Goal: Task Accomplishment & Management: Complete application form

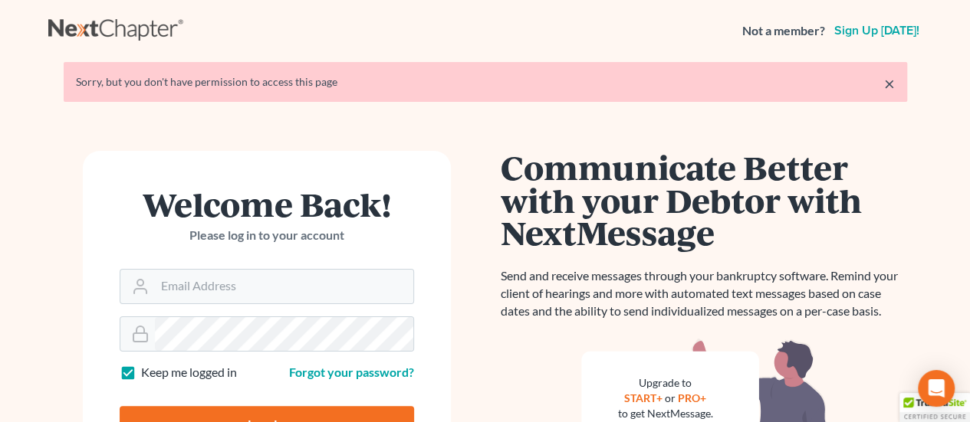
scroll to position [153, 0]
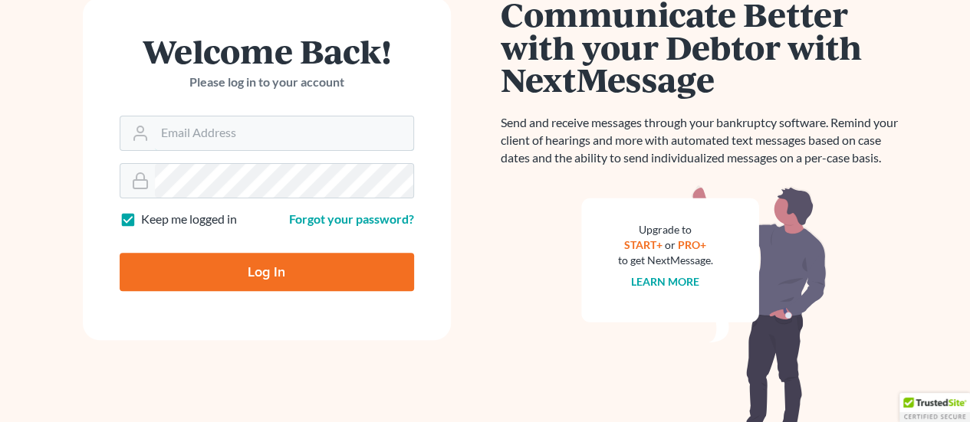
type input "[PERSON_NAME][EMAIL_ADDRESS][DOMAIN_NAME]"
click at [262, 274] on input "Log In" at bounding box center [267, 272] width 294 height 38
type input "Thinking..."
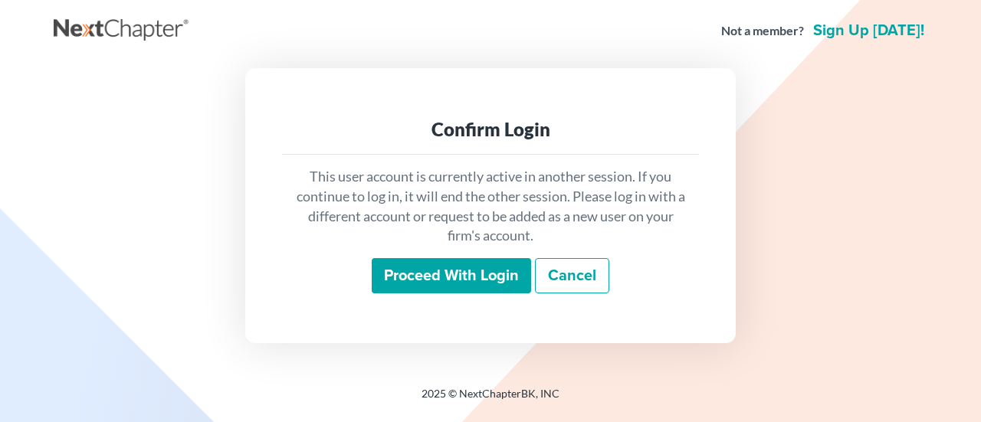
click at [461, 271] on input "Proceed with login" at bounding box center [451, 275] width 159 height 35
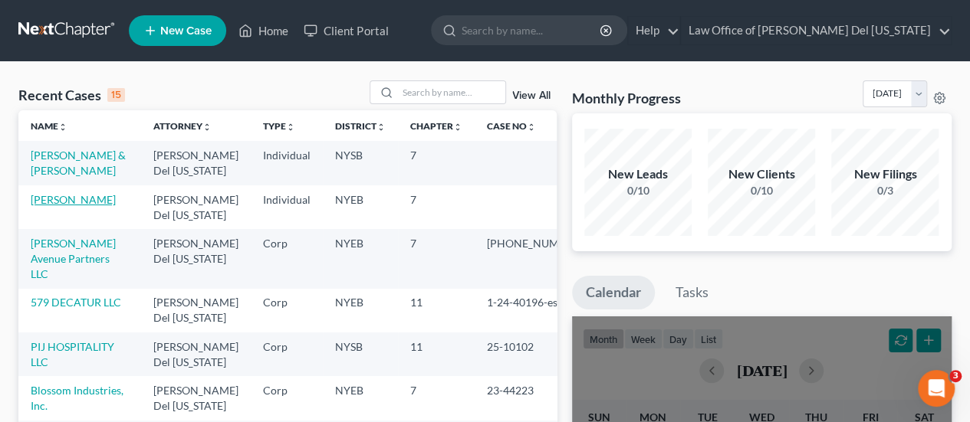
click at [95, 196] on link "[PERSON_NAME]" at bounding box center [73, 199] width 85 height 13
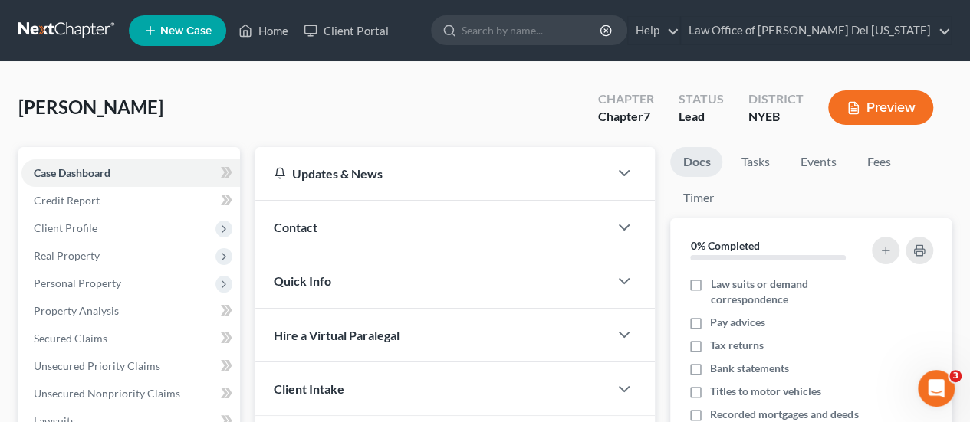
click at [95, 196] on span "Credit Report" at bounding box center [67, 200] width 66 height 13
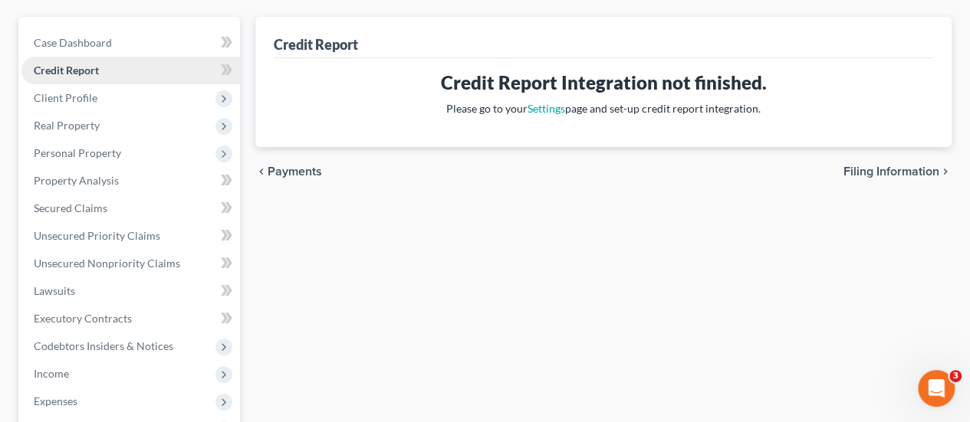
scroll to position [153, 0]
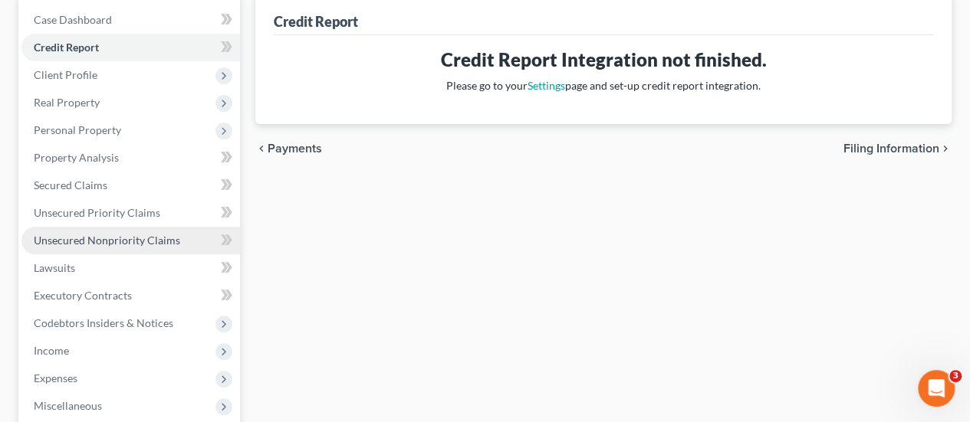
click at [100, 237] on span "Unsecured Nonpriority Claims" at bounding box center [107, 240] width 146 height 13
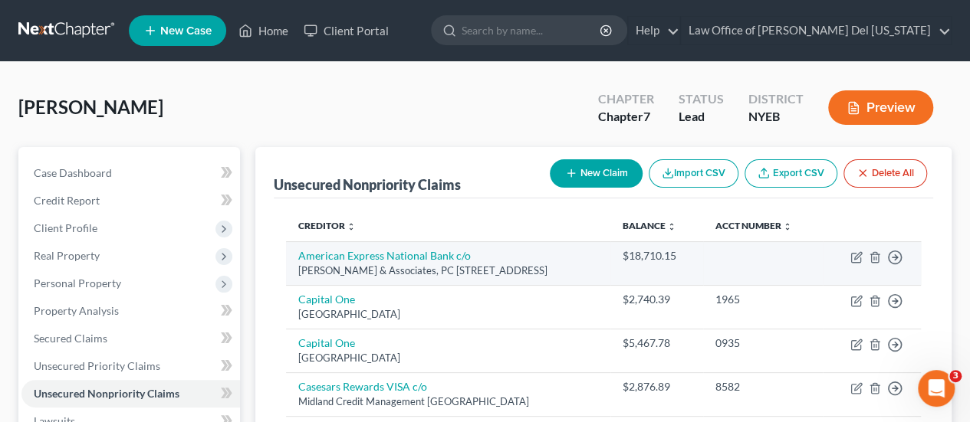
scroll to position [153, 0]
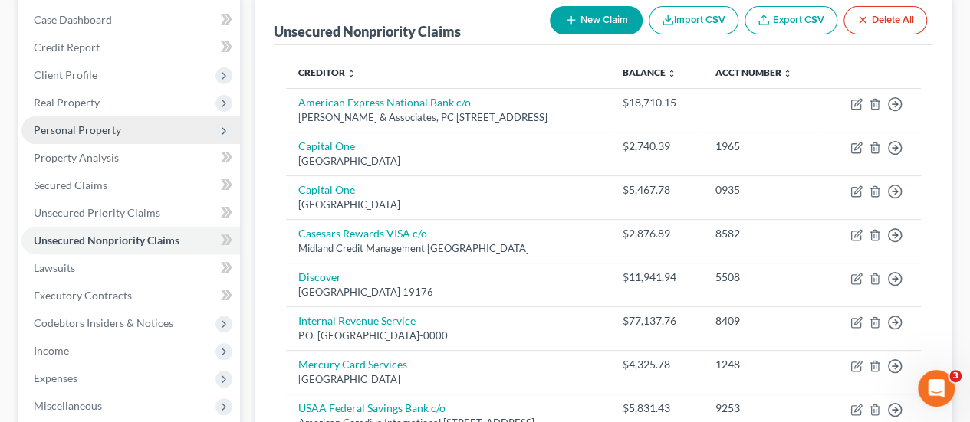
click at [96, 122] on span "Personal Property" at bounding box center [130, 131] width 218 height 28
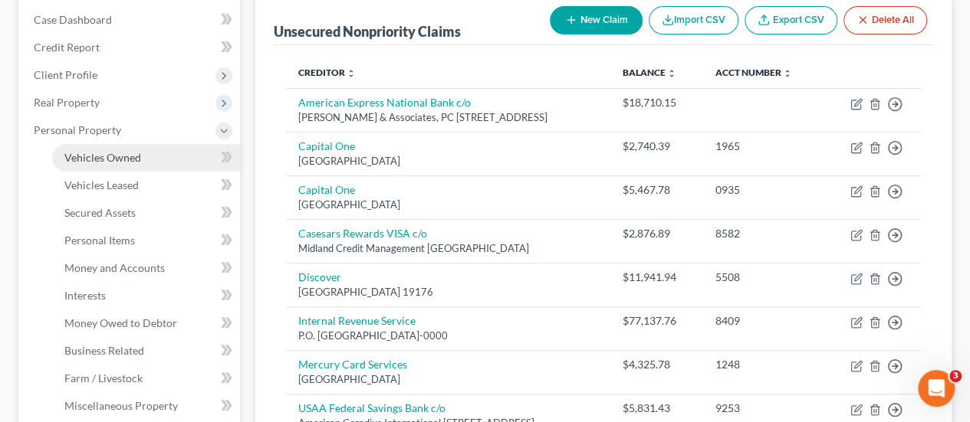
click at [136, 159] on span "Vehicles Owned" at bounding box center [102, 157] width 77 height 13
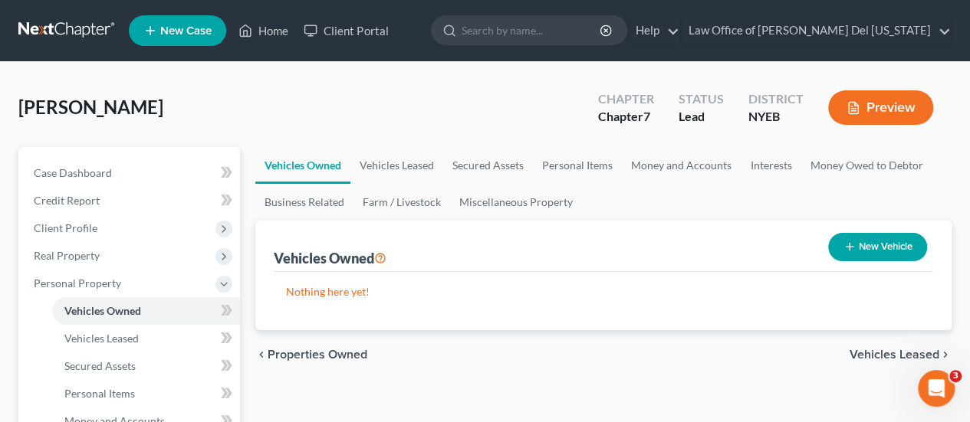
click at [878, 248] on button "New Vehicle" at bounding box center [877, 247] width 99 height 28
select select "0"
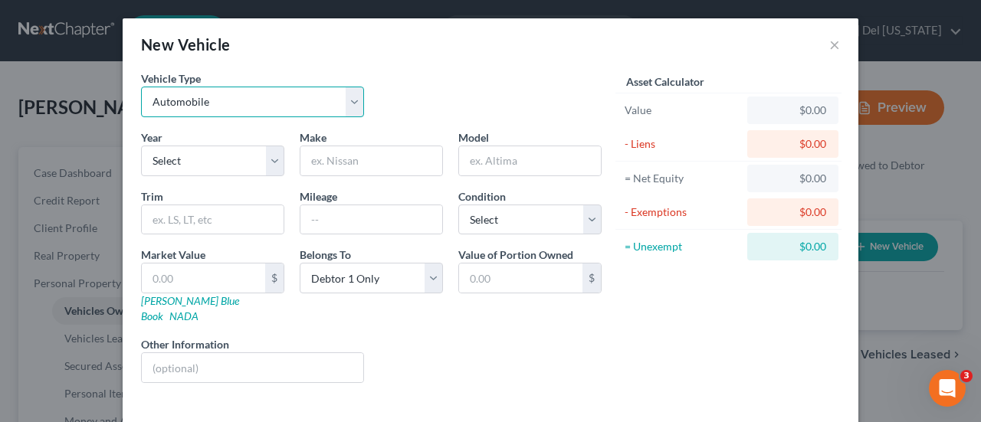
click at [281, 104] on select "Select Automobile Truck Trailer Watercraft Aircraft Motor Home Atv Other Vehicle" at bounding box center [252, 102] width 223 height 31
click at [141, 87] on select "Select Automobile Truck Trailer Watercraft Aircraft Motor Home Atv Other Vehicle" at bounding box center [252, 102] width 223 height 31
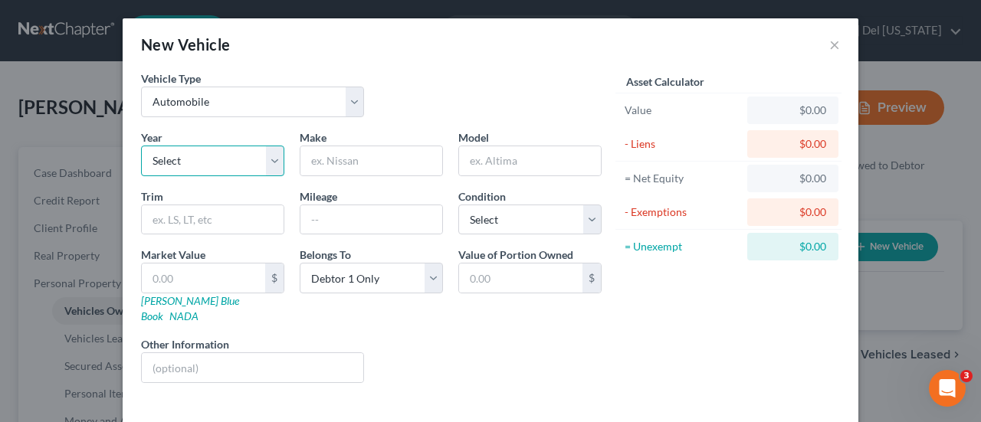
click at [200, 153] on select "Select 2026 2025 2024 2023 2022 2021 2020 2019 2018 2017 2016 2015 2014 2013 20…" at bounding box center [212, 161] width 143 height 31
select select "7"
click at [141, 146] on select "Select 2026 2025 2024 2023 2022 2021 2020 2019 2018 2017 2016 2015 2014 2013 20…" at bounding box center [212, 161] width 143 height 31
click at [368, 156] on input "text" at bounding box center [371, 160] width 142 height 29
type input "f"
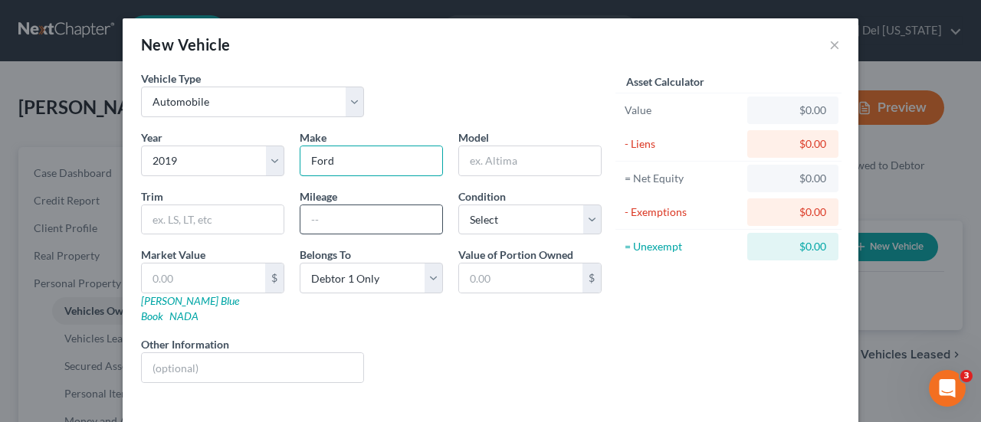
type input "Ford"
click at [351, 209] on input "text" at bounding box center [371, 219] width 142 height 29
type input "70000"
click at [475, 161] on input "text" at bounding box center [530, 160] width 142 height 29
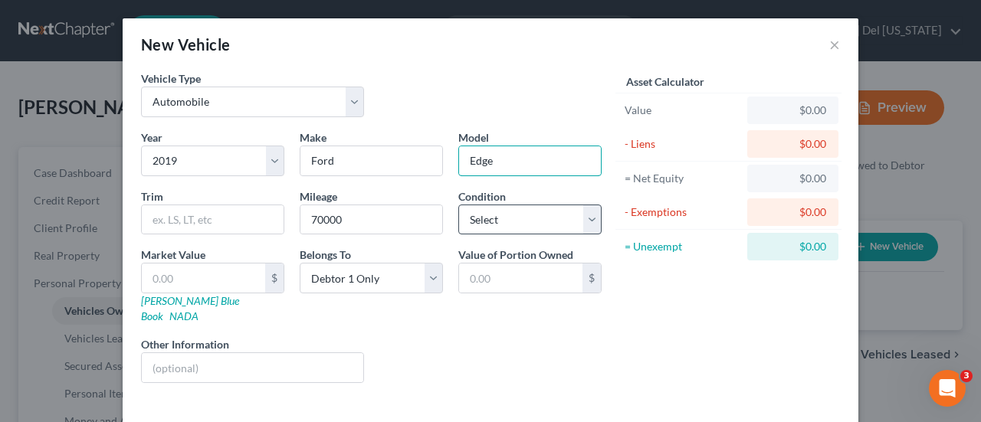
type input "Edge"
click at [589, 214] on select "Select Excellent Very Good Good Fair Poor" at bounding box center [529, 220] width 143 height 31
select select "3"
click at [458, 205] on select "Select Excellent Very Good Good Fair Poor" at bounding box center [529, 220] width 143 height 31
click at [172, 298] on link "Kelly Blue Book" at bounding box center [190, 308] width 98 height 28
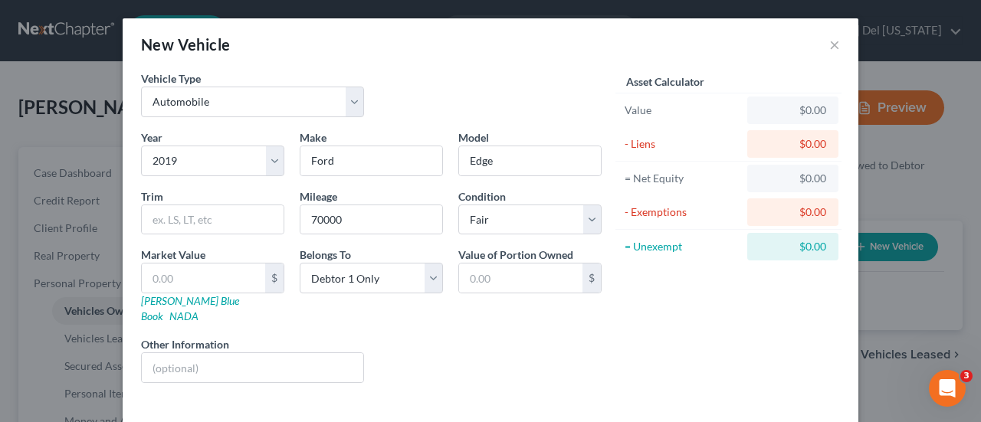
click at [770, 113] on div "$0.00" at bounding box center [793, 110] width 67 height 15
click at [779, 108] on div "$0.00" at bounding box center [793, 110] width 67 height 15
click at [808, 110] on div "$0.00" at bounding box center [793, 110] width 67 height 15
click at [202, 275] on input "text" at bounding box center [203, 278] width 123 height 29
type input "3"
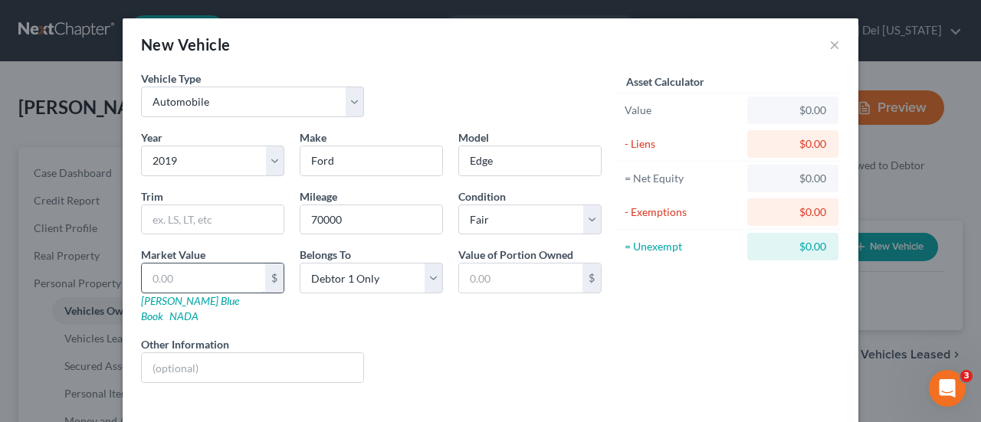
type input "3.00"
type input "30"
type input "30.00"
type input "300"
type input "300.00"
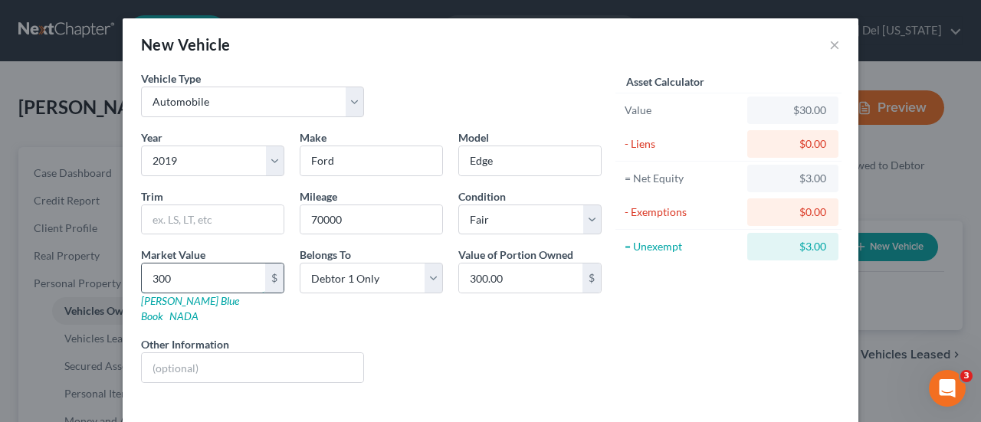
type input "3000"
type input "3,000.00"
type input "3,000"
click at [265, 166] on select "Select 2026 2025 2024 2023 2022 2021 2020 2019 2018 2017 2016 2015 2014 2013 20…" at bounding box center [212, 161] width 143 height 31
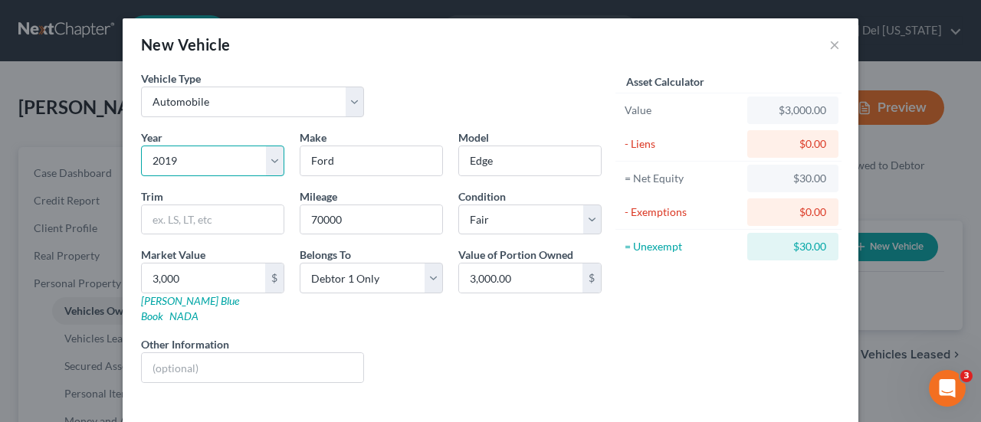
select select "12"
click at [141, 146] on select "Select 2026 2025 2024 2023 2022 2021 2020 2019 2018 2017 2016 2015 2014 2013 20…" at bounding box center [212, 161] width 143 height 31
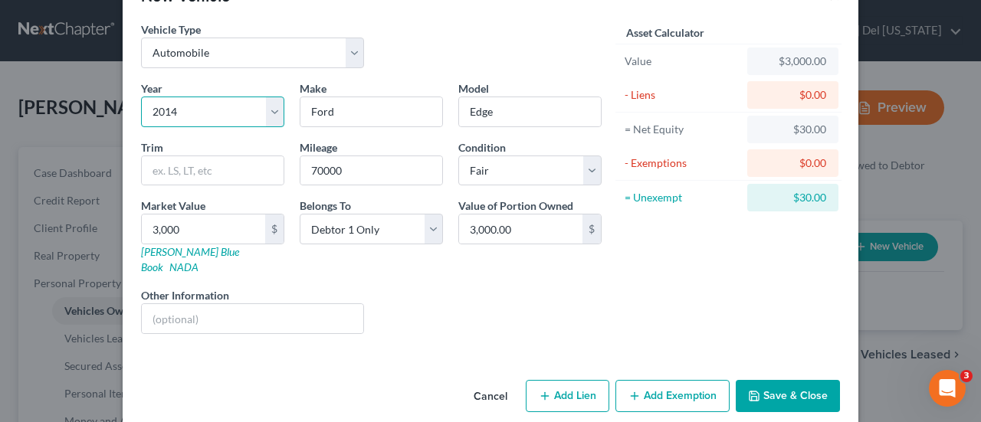
scroll to position [51, 0]
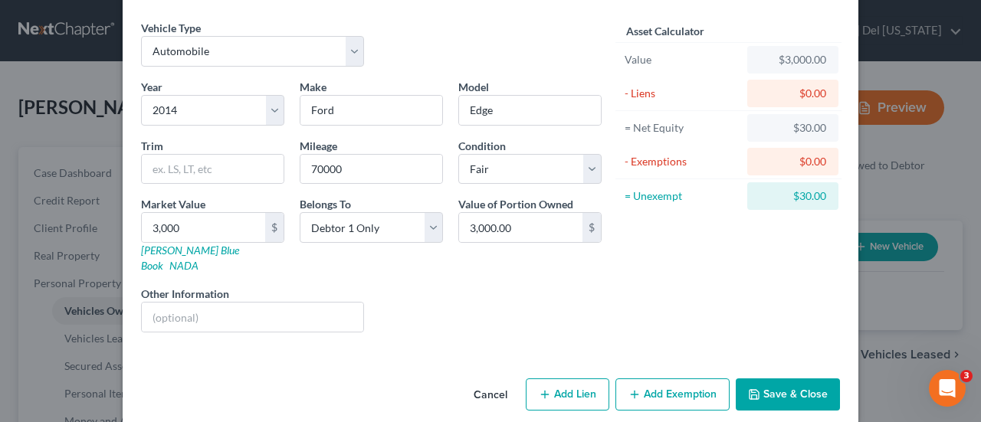
click at [682, 379] on button "Add Exemption" at bounding box center [673, 395] width 114 height 32
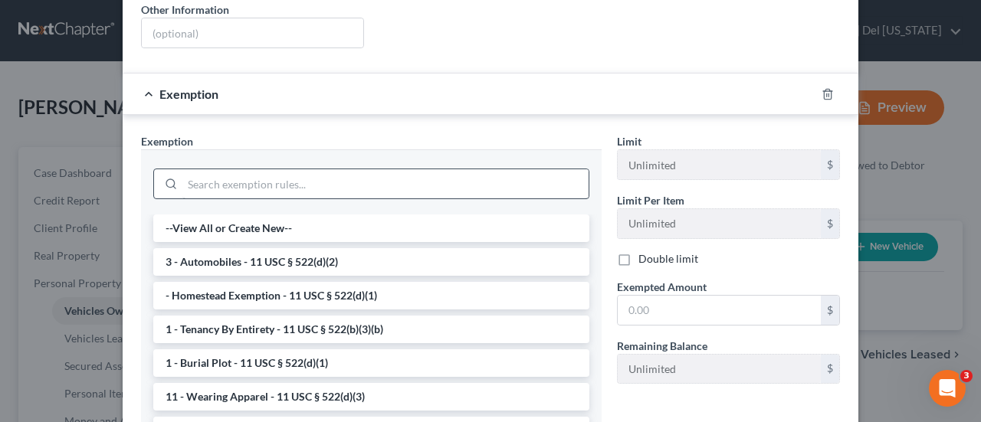
scroll to position [357, 0]
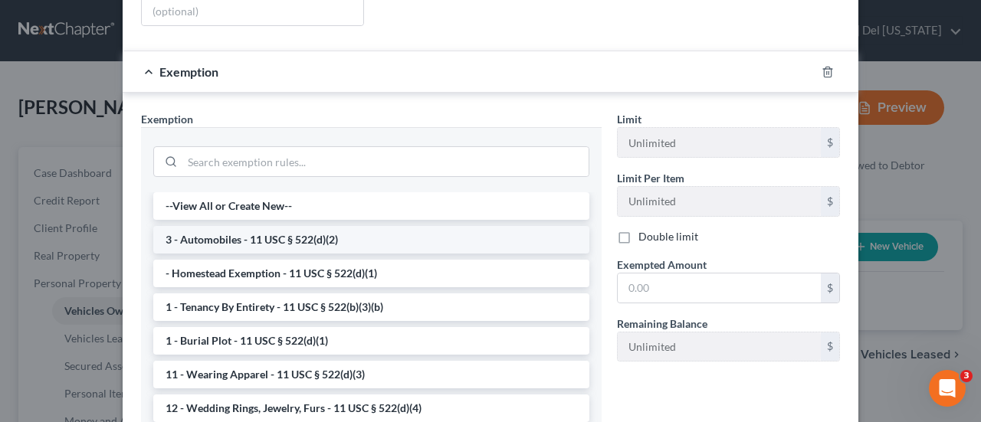
click at [287, 226] on li "3 - Automobiles - 11 USC § 522(d)(2)" at bounding box center [371, 240] width 436 height 28
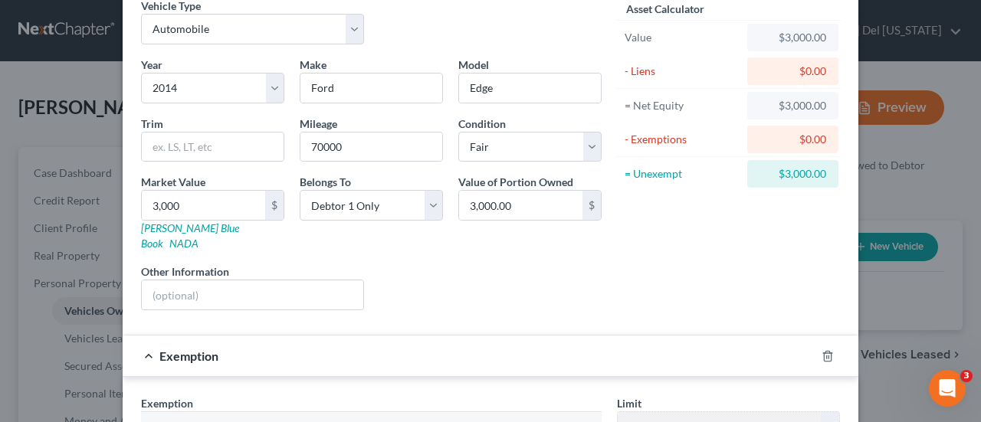
scroll to position [51, 0]
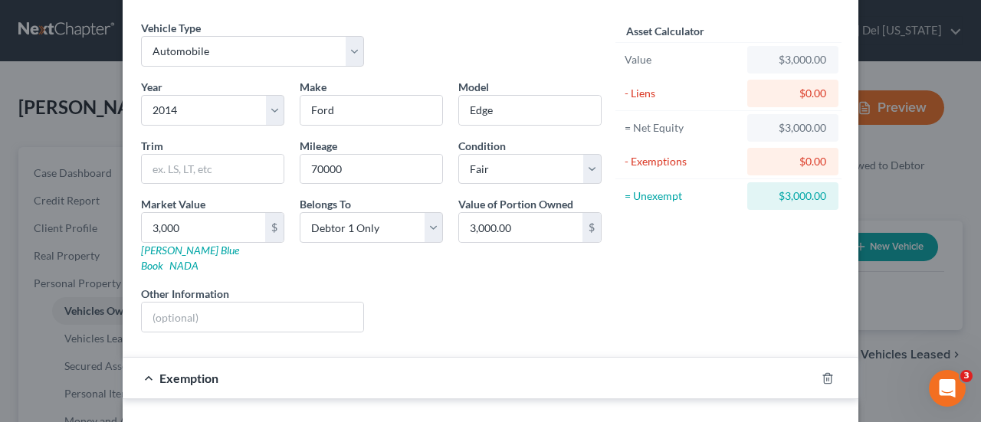
click at [783, 159] on div "$0.00" at bounding box center [793, 161] width 67 height 15
click at [803, 161] on div "$0.00" at bounding box center [793, 161] width 67 height 15
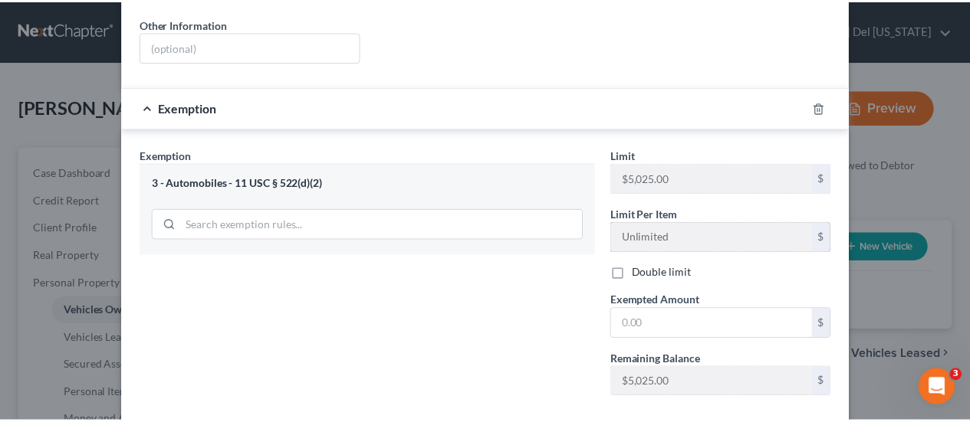
scroll to position [386, 0]
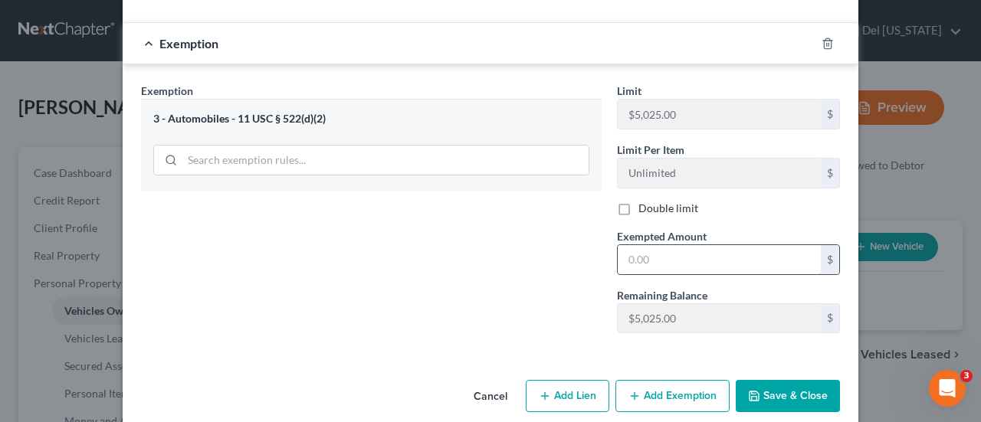
click at [671, 245] on input "text" at bounding box center [719, 259] width 203 height 29
type input "3,000"
click at [776, 380] on button "Save & Close" at bounding box center [788, 396] width 104 height 32
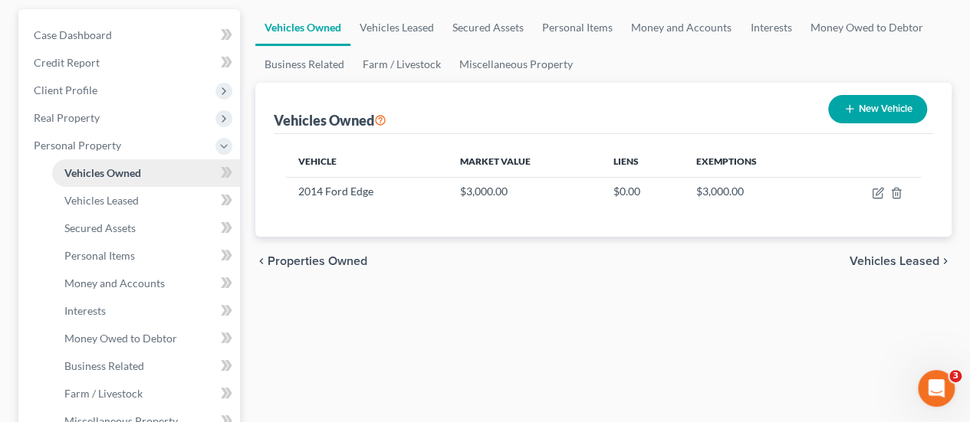
scroll to position [153, 0]
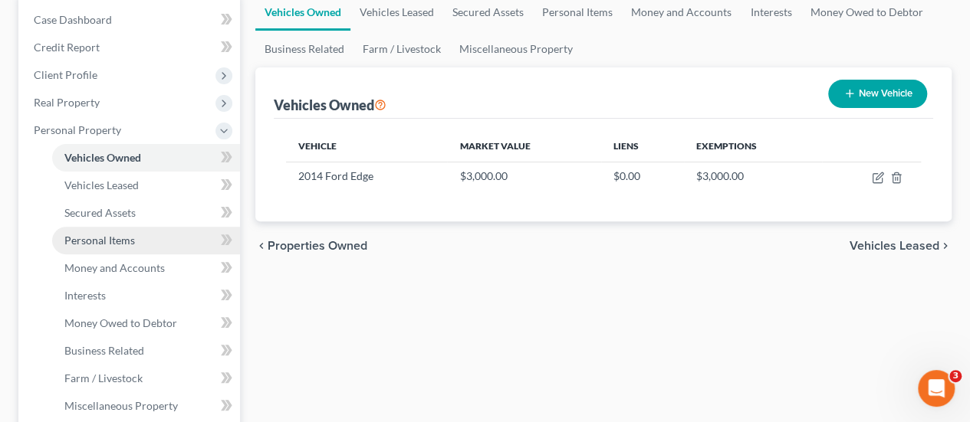
click at [130, 235] on span "Personal Items" at bounding box center [99, 240] width 71 height 13
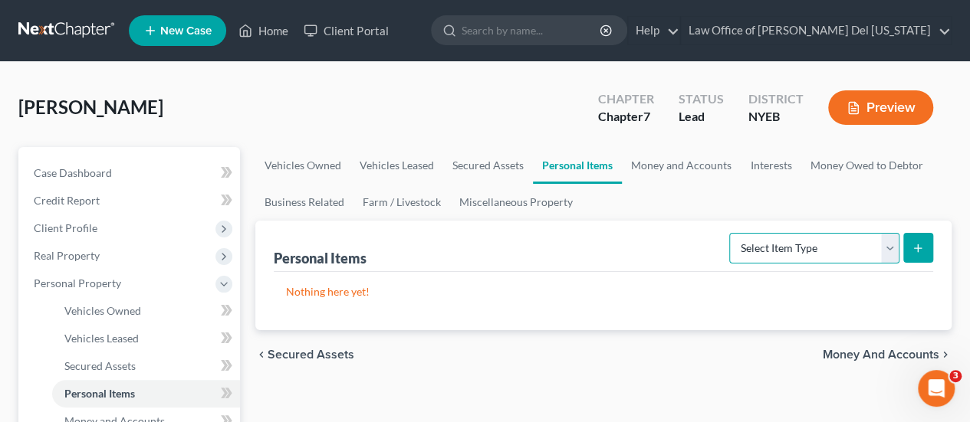
click at [777, 241] on select "Select Item Type Clothing Collectibles Of Value Electronics Firearms Household …" at bounding box center [814, 248] width 170 height 31
select select "household_goods"
click at [731, 233] on select "Select Item Type Clothing Collectibles Of Value Electronics Firearms Household …" at bounding box center [814, 248] width 170 height 31
click at [909, 245] on button "submit" at bounding box center [918, 248] width 30 height 30
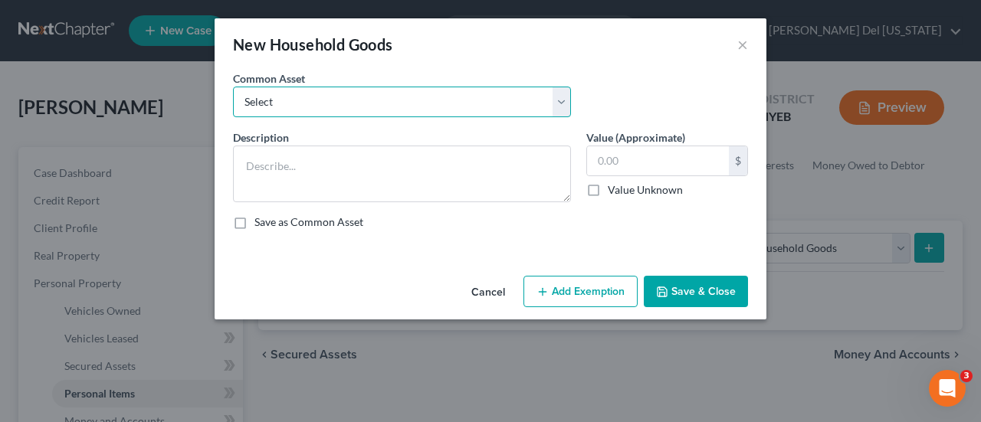
click at [312, 107] on select "Select Household items: furniture, appliances housewares Men's clothing, etc Fu…" at bounding box center [402, 102] width 338 height 31
select select "0"
click at [233, 87] on select "Select Household items: furniture, appliances housewares Men's clothing, etc Fu…" at bounding box center [402, 102] width 338 height 31
type textarea "Household items: furniture, appliances housewares"
type input "2,000.00"
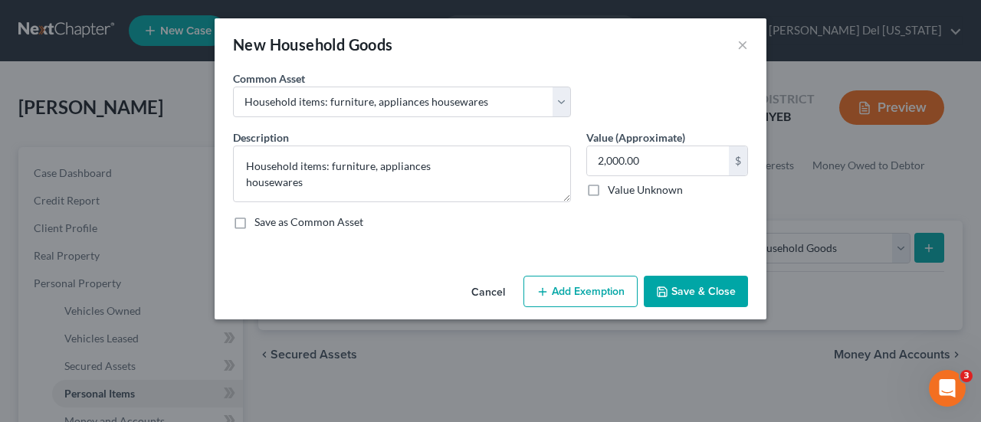
click at [608, 292] on button "Add Exemption" at bounding box center [581, 292] width 114 height 32
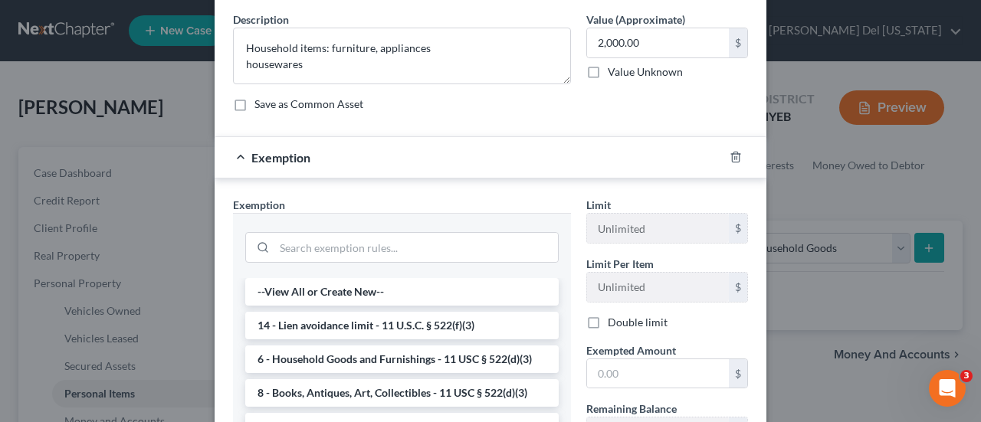
scroll to position [307, 0]
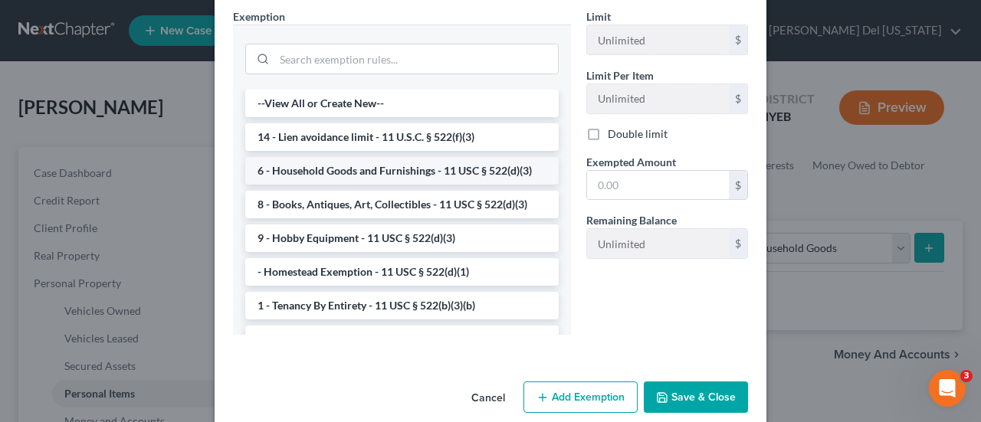
click at [371, 169] on li "6 - Household Goods and Furnishings - 11 USC § 522(d)(3)" at bounding box center [402, 171] width 314 height 28
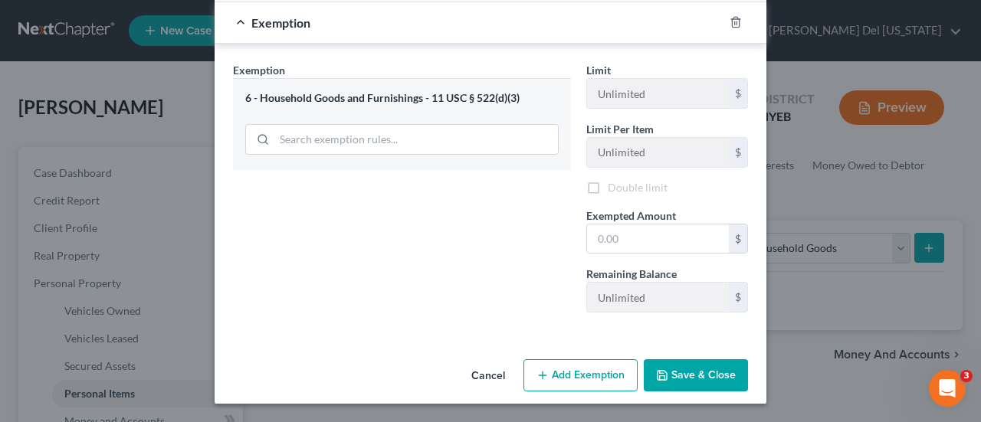
scroll to position [248, 0]
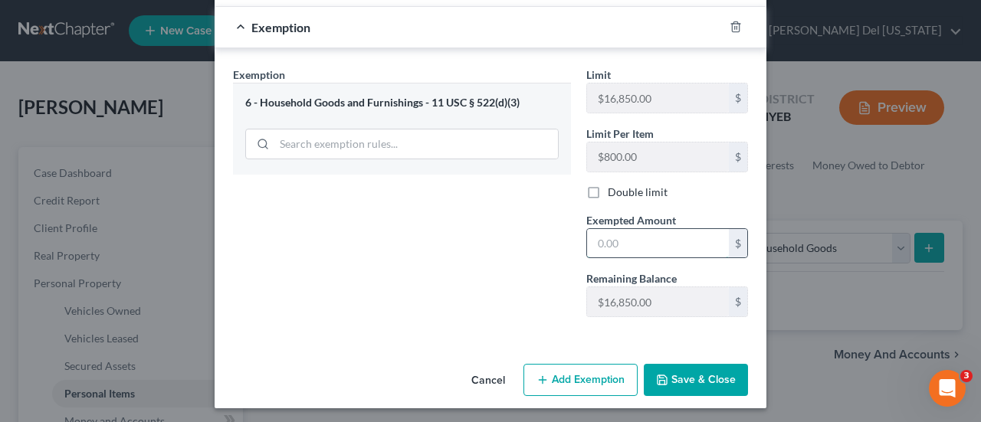
click at [653, 244] on input "text" at bounding box center [658, 243] width 142 height 29
type input "2,000"
click at [703, 379] on button "Save & Close" at bounding box center [696, 380] width 104 height 32
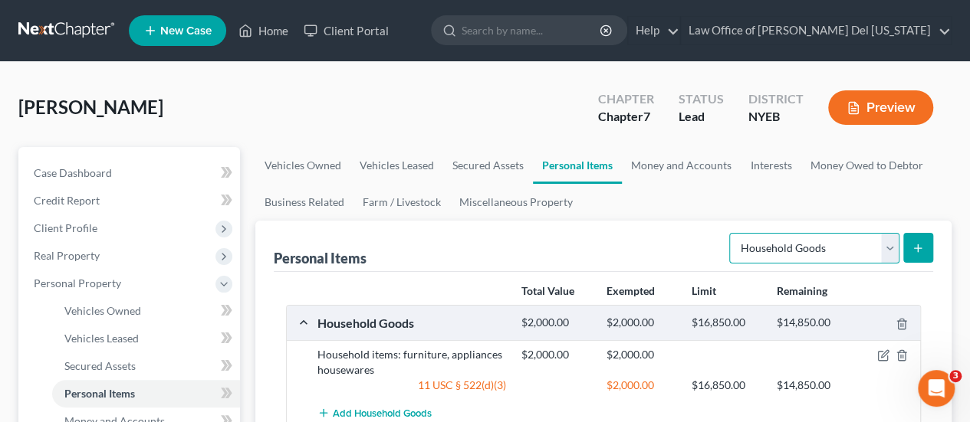
click at [889, 249] on select "Select Item Type Clothing Collectibles Of Value Electronics Firearms Household …" at bounding box center [814, 248] width 170 height 31
select select "electronics"
click at [731, 233] on select "Select Item Type Clothing Collectibles Of Value Electronics Firearms Household …" at bounding box center [814, 248] width 170 height 31
click at [920, 248] on line "submit" at bounding box center [918, 248] width 7 height 0
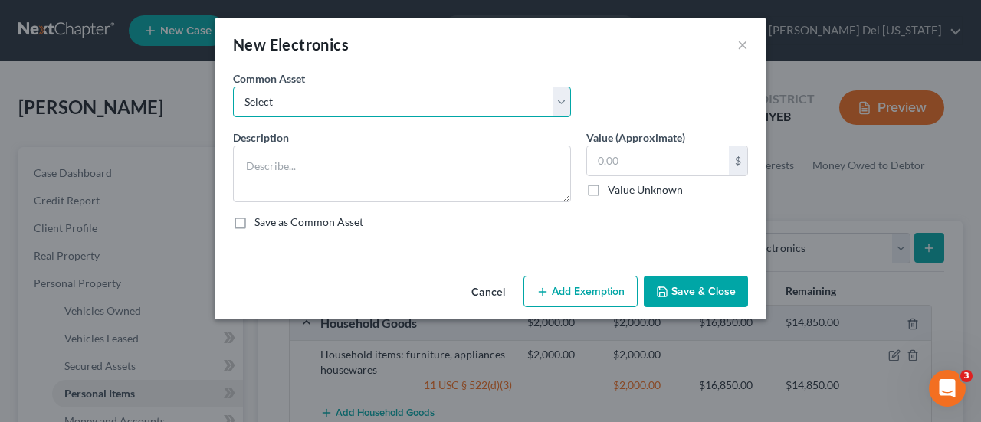
click at [353, 103] on select "Select Television, computer, phone Computer, cell phone" at bounding box center [402, 102] width 338 height 31
select select "0"
click at [233, 87] on select "Select Television, computer, phone Computer, cell phone" at bounding box center [402, 102] width 338 height 31
type textarea "Television, computer, phone"
type input "0.00"
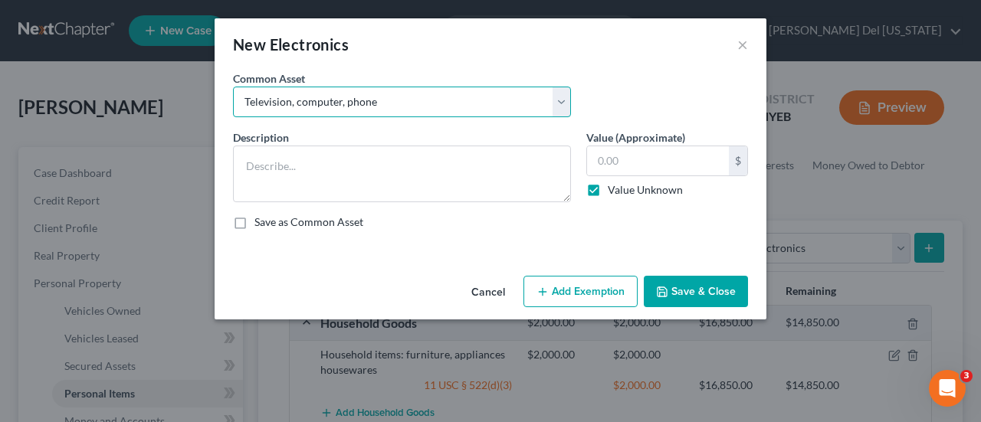
checkbox input "true"
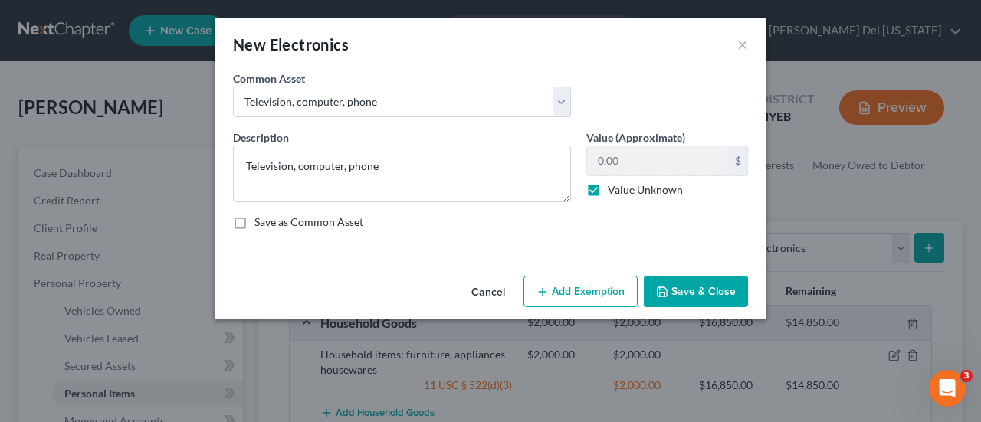
click at [691, 285] on button "Save & Close" at bounding box center [696, 292] width 104 height 32
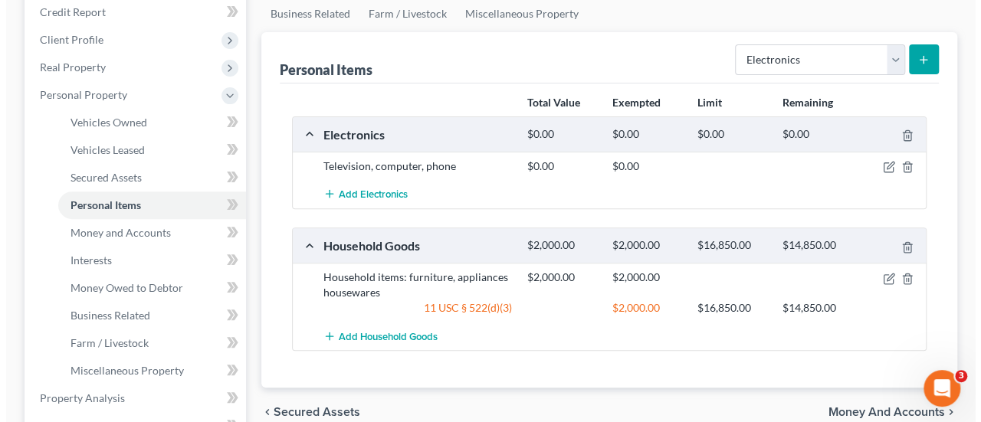
scroll to position [153, 0]
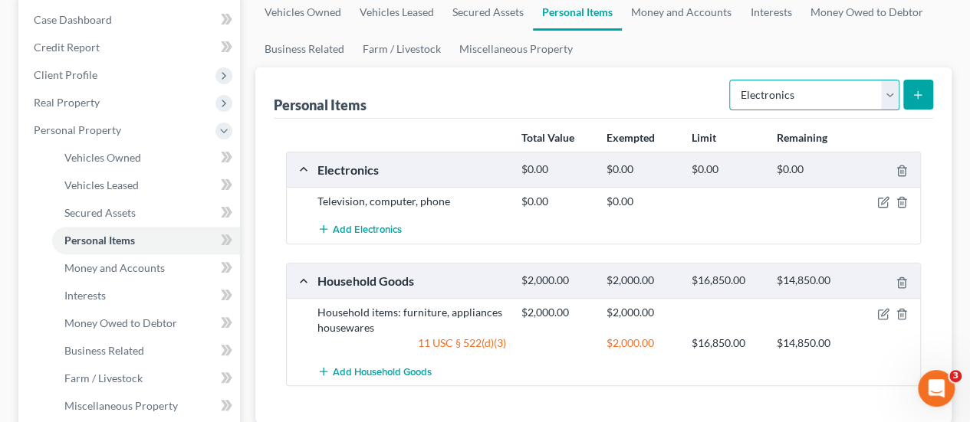
click at [895, 94] on select "Select Item Type Clothing Collectibles Of Value Electronics Firearms Household …" at bounding box center [814, 95] width 170 height 31
select select "clothing"
click at [731, 80] on select "Select Item Type Clothing Collectibles Of Value Electronics Firearms Household …" at bounding box center [814, 95] width 170 height 31
click at [926, 88] on button "submit" at bounding box center [918, 95] width 30 height 30
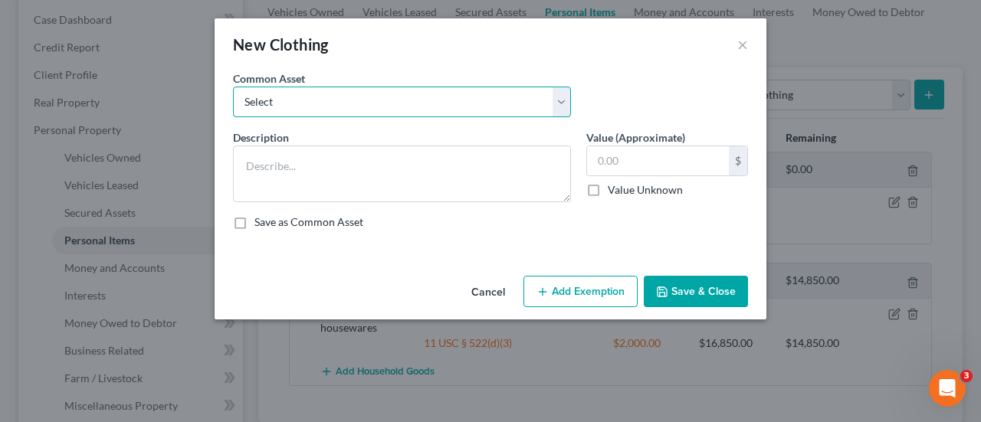
click at [377, 113] on select "Select Men's wardrobe Ladies' wardrobe Jointly owned household goods Electronic…" at bounding box center [402, 102] width 338 height 31
select select "0"
click at [233, 87] on select "Select Men's wardrobe Ladies' wardrobe Jointly owned household goods Electronic…" at bounding box center [402, 102] width 338 height 31
type textarea "Men's wardrobe"
type input "1,000.00"
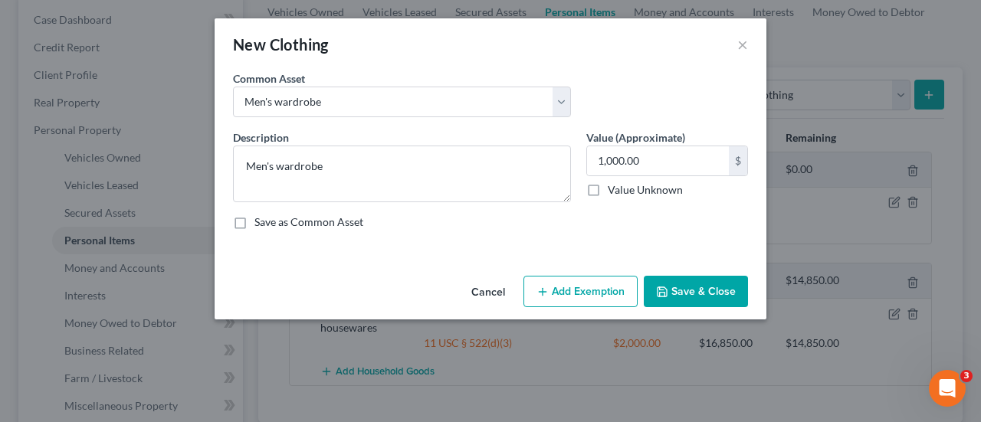
click at [694, 294] on button "Save & Close" at bounding box center [696, 292] width 104 height 32
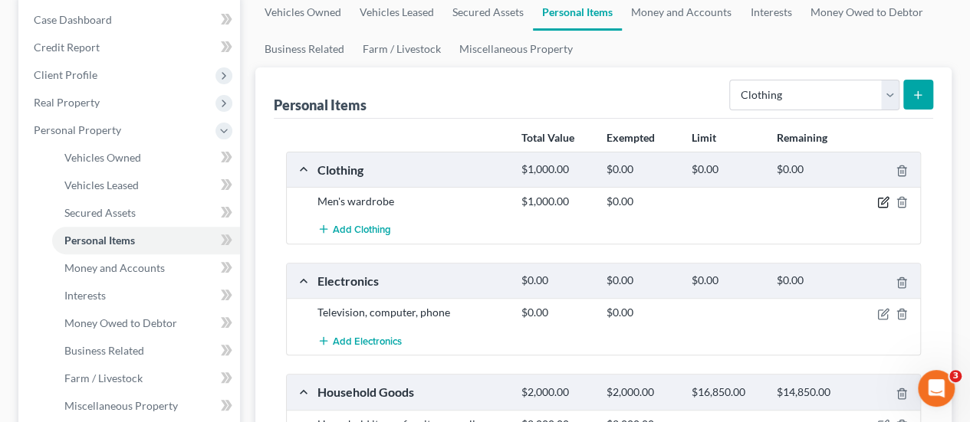
click at [879, 199] on icon "button" at bounding box center [883, 202] width 12 height 12
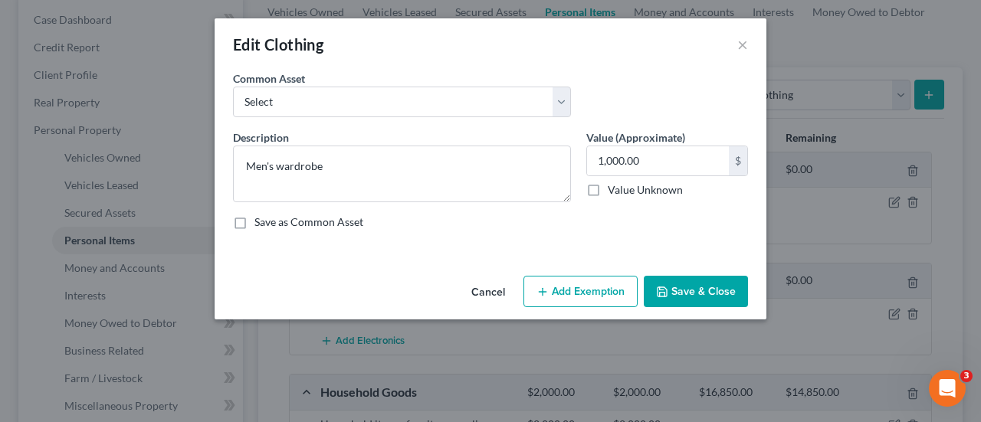
click at [585, 294] on button "Add Exemption" at bounding box center [581, 292] width 114 height 32
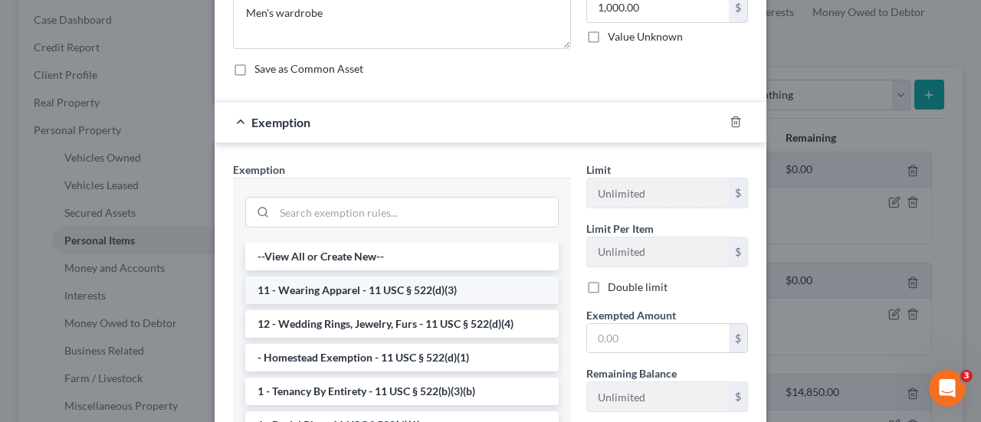
click at [434, 281] on li "11 - Wearing Apparel - 11 USC § 522(d)(3)" at bounding box center [402, 291] width 314 height 28
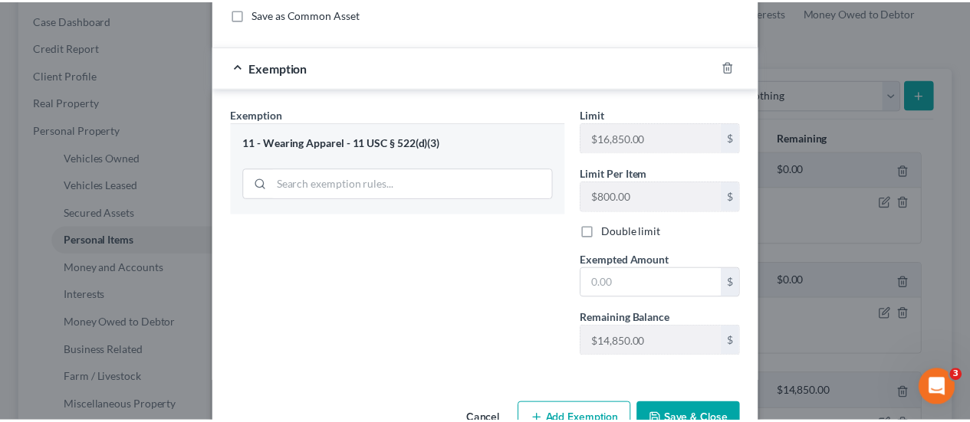
scroll to position [248, 0]
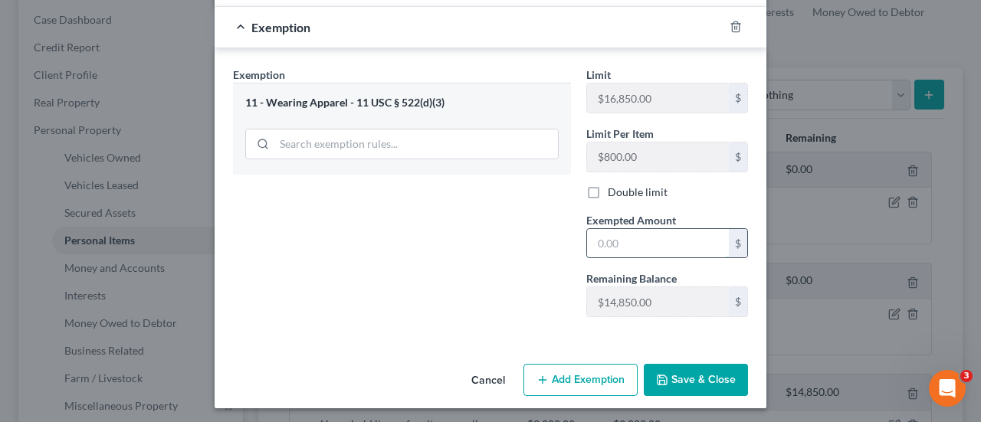
click at [629, 237] on input "text" at bounding box center [658, 243] width 142 height 29
type input "1,000"
click at [690, 372] on button "Save & Close" at bounding box center [696, 380] width 104 height 32
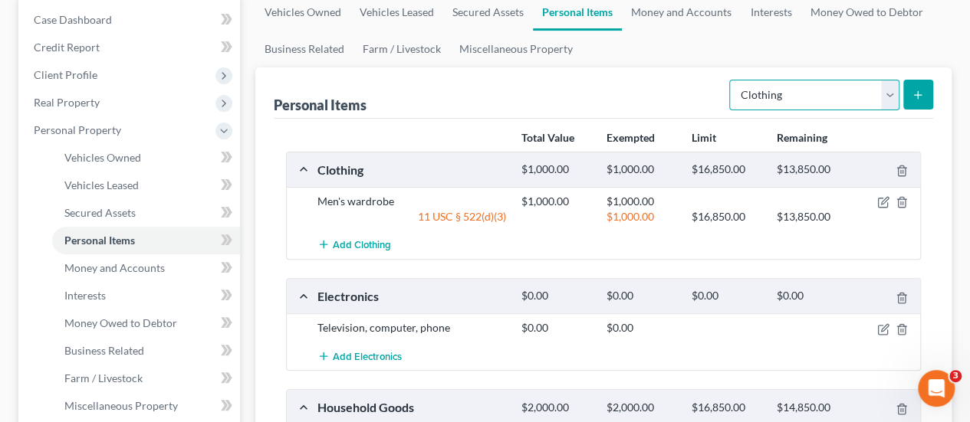
click at [895, 97] on select "Select Item Type Clothing Collectibles Of Value Electronics Firearms Household …" at bounding box center [814, 95] width 170 height 31
select select "jewelry"
click at [731, 80] on select "Select Item Type Clothing Collectibles Of Value Electronics Firearms Household …" at bounding box center [814, 95] width 170 height 31
click at [917, 86] on button "submit" at bounding box center [918, 95] width 30 height 30
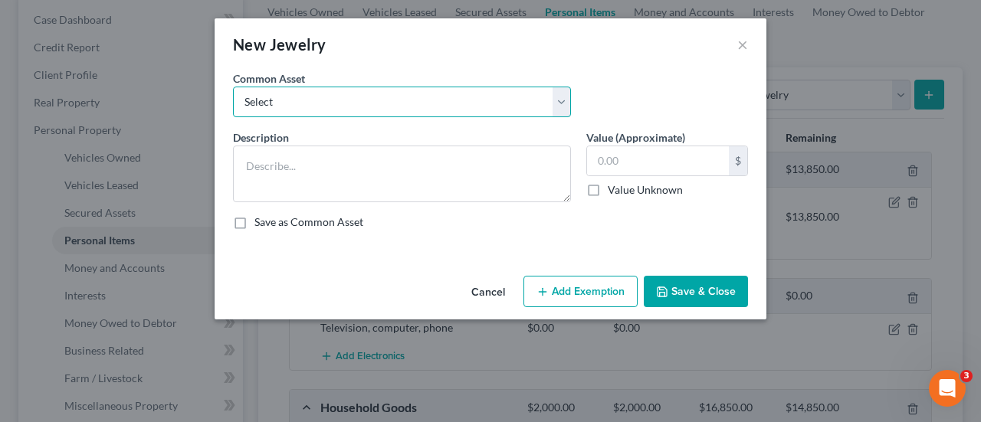
click at [353, 101] on select "Select Watch Watch; various non-precious jewelry" at bounding box center [402, 102] width 338 height 31
select select "1"
click at [233, 87] on select "Select Watch Watch; various non-precious jewelry" at bounding box center [402, 102] width 338 height 31
type textarea "Watch; various non-precious jewelry"
type input "100.00"
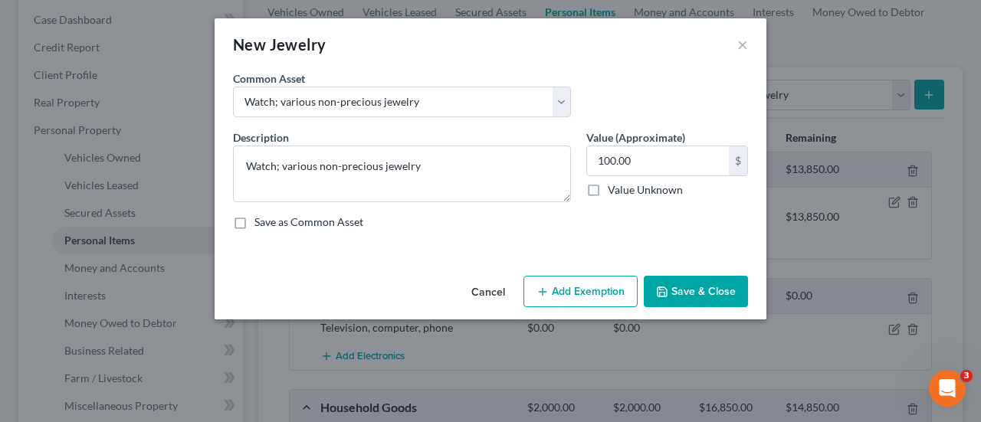
click at [684, 293] on button "Save & Close" at bounding box center [696, 292] width 104 height 32
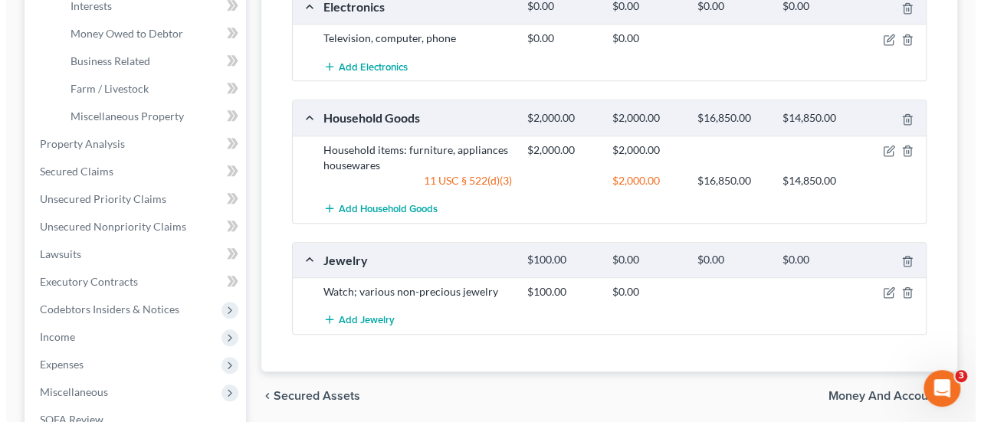
scroll to position [460, 0]
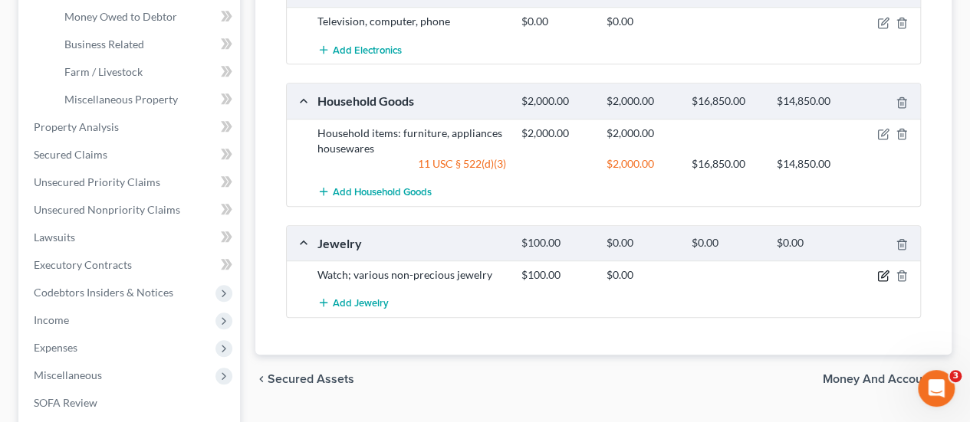
click at [888, 270] on icon "button" at bounding box center [883, 276] width 12 height 12
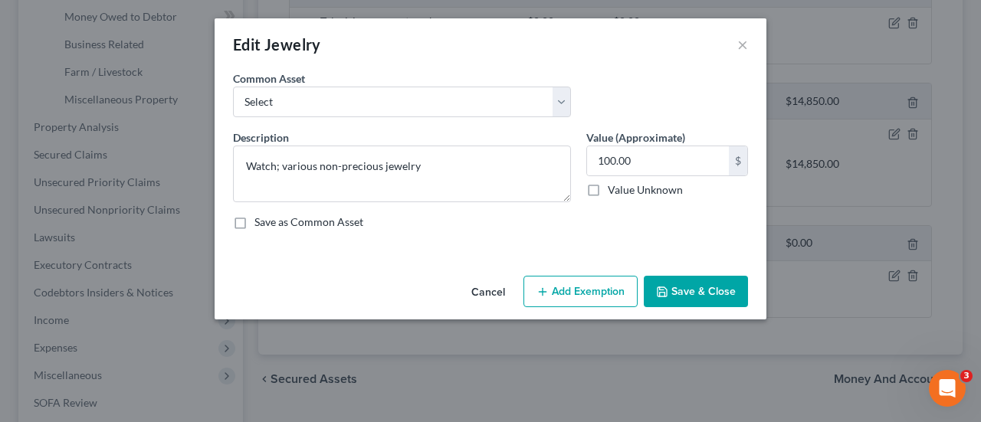
click at [580, 281] on button "Add Exemption" at bounding box center [581, 292] width 114 height 32
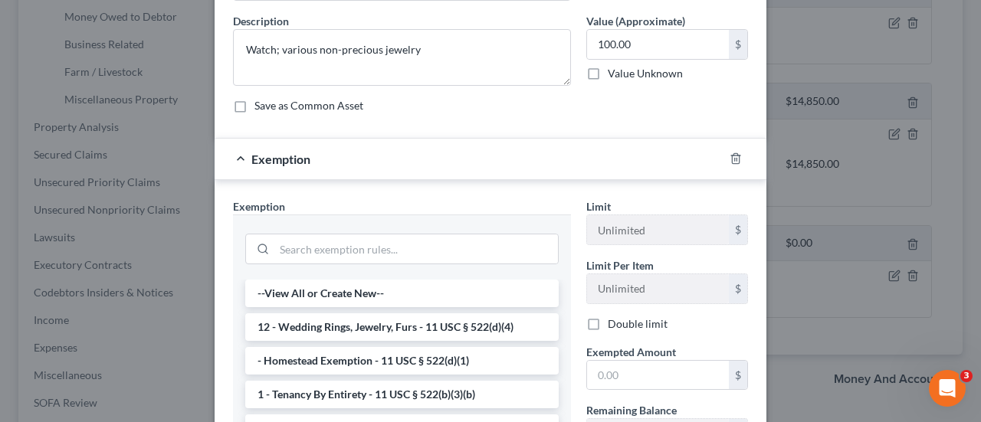
scroll to position [153, 0]
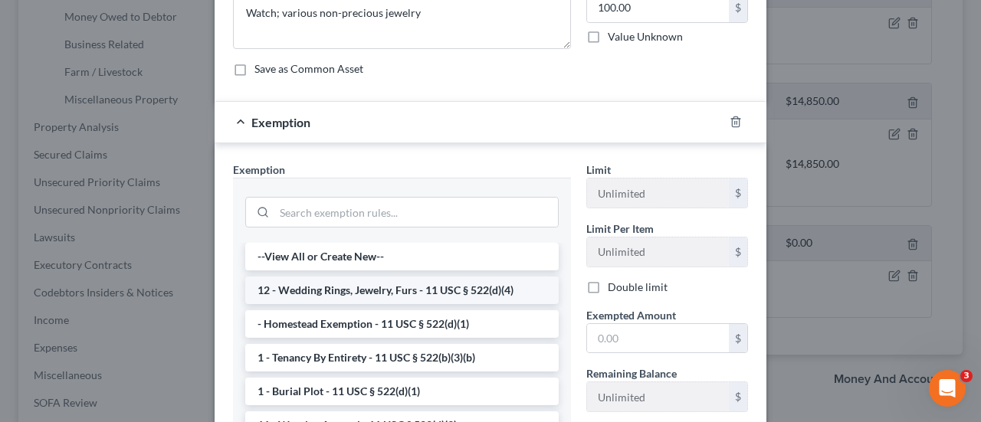
click at [456, 284] on li "12 - Wedding Rings, Jewelry, Furs - 11 USC § 522(d)(4)" at bounding box center [402, 291] width 314 height 28
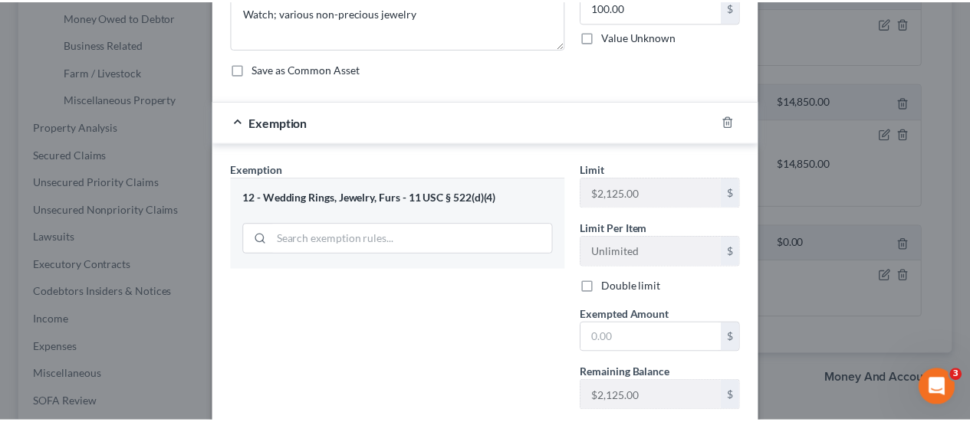
scroll to position [248, 0]
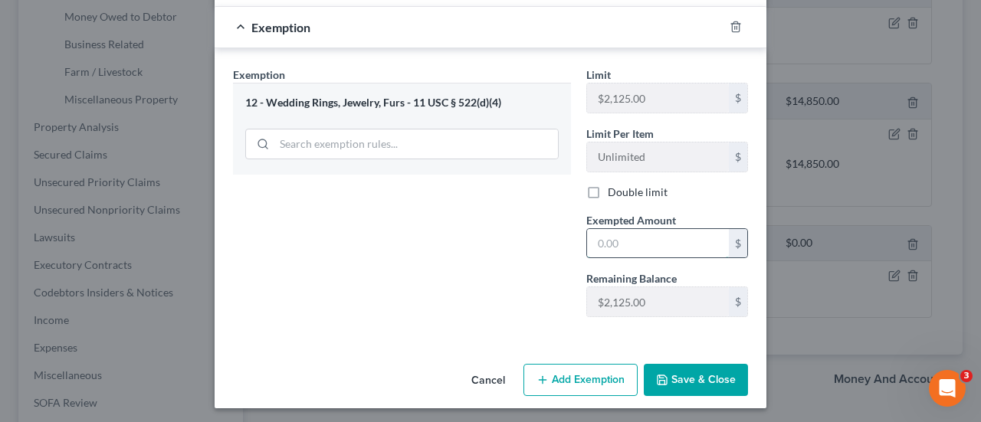
click at [624, 238] on input "text" at bounding box center [658, 243] width 142 height 29
drag, startPoint x: 624, startPoint y: 238, endPoint x: 563, endPoint y: 241, distance: 61.4
click at [563, 241] on div "Exemption Set must be selected for CA. Exemption * 12 - Wedding Rings, Jewelry,…" at bounding box center [490, 199] width 530 height 264
type input "100.00"
click at [664, 374] on icon "button" at bounding box center [662, 380] width 12 height 12
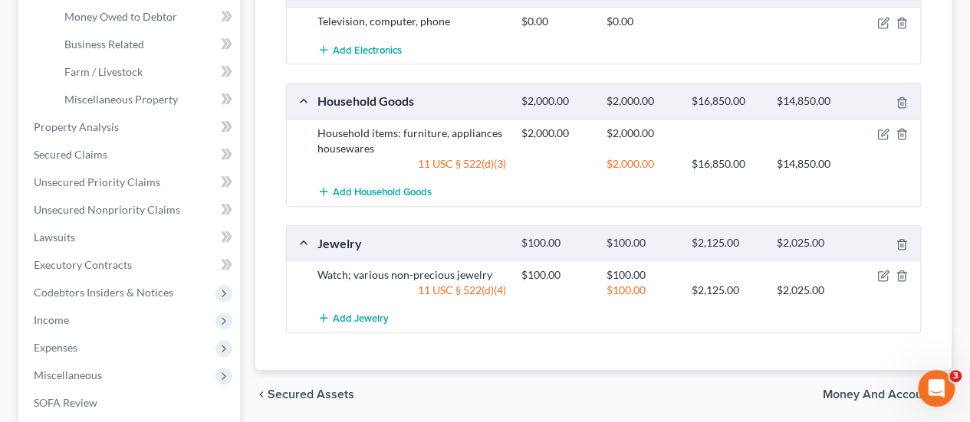
click at [889, 272] on div at bounding box center [887, 275] width 68 height 15
click at [882, 274] on icon "button" at bounding box center [884, 274] width 7 height 7
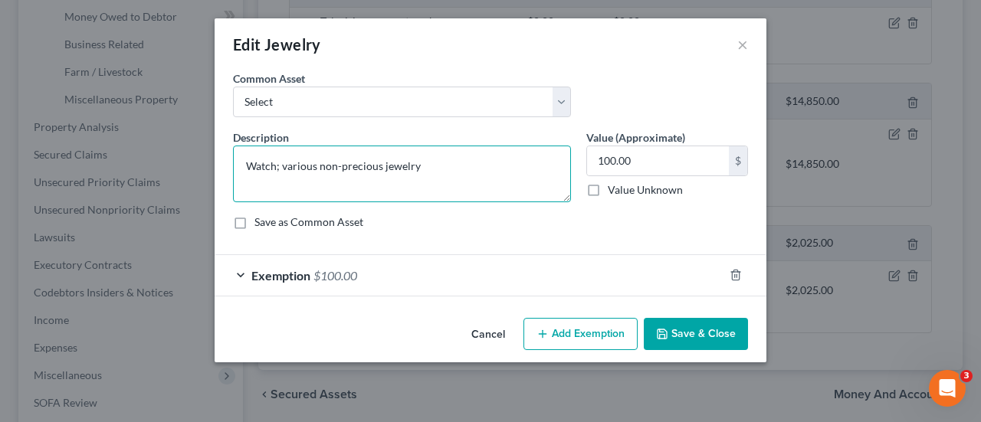
click at [246, 165] on textarea "Watch; various non-precious jewelry" at bounding box center [402, 174] width 338 height 57
click at [449, 165] on textarea "Timex watch; various non-precious jewelry" at bounding box center [402, 174] width 338 height 57
type textarea "Timex watch; various non-precious jewelry (Yankees chain)"
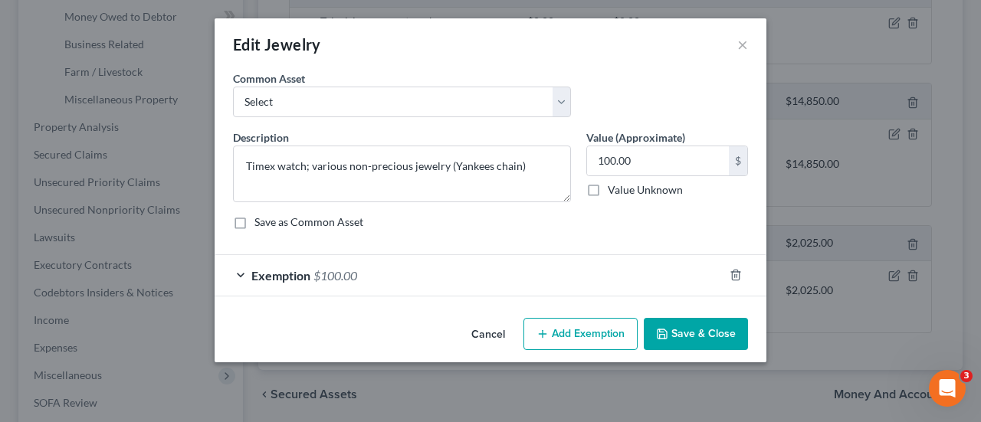
click at [705, 327] on button "Save & Close" at bounding box center [696, 334] width 104 height 32
